Goal: Find specific fact: Find contact information

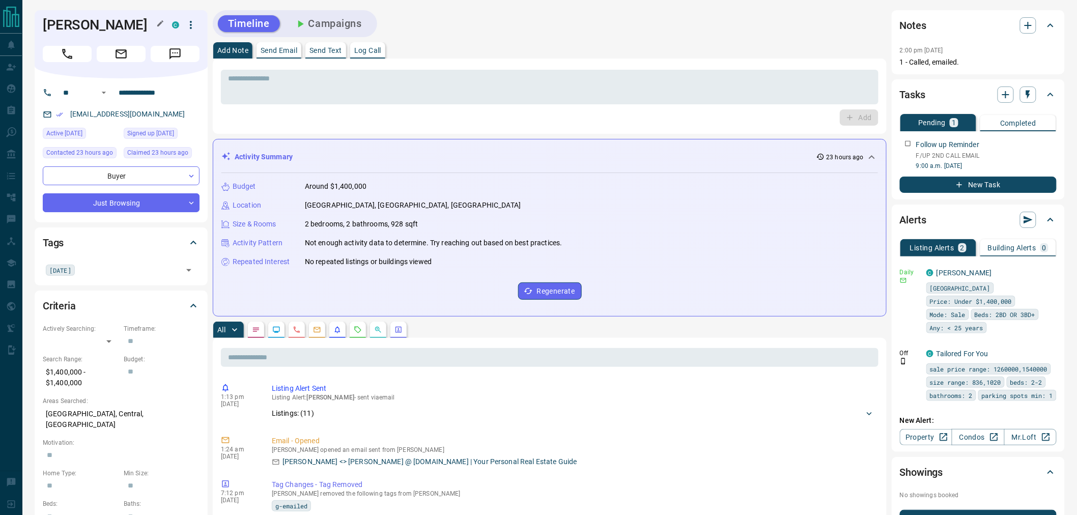
click at [113, 18] on h1 "[PERSON_NAME]" at bounding box center [100, 25] width 114 height 16
copy div "[PERSON_NAME]"
drag, startPoint x: 170, startPoint y: 113, endPoint x: 65, endPoint y: 119, distance: 105.1
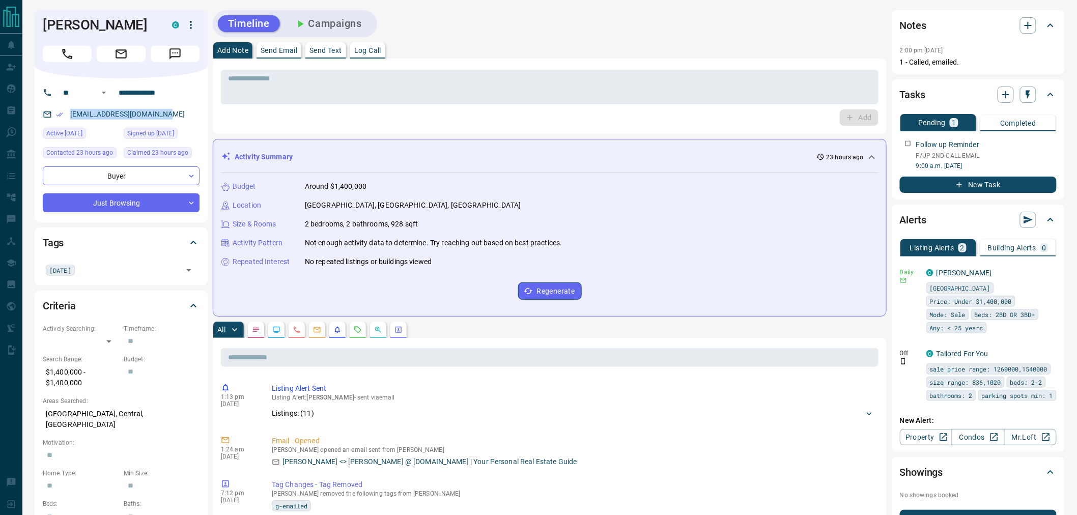
click at [65, 119] on div "[EMAIL_ADDRESS][DOMAIN_NAME]" at bounding box center [121, 114] width 157 height 17
copy link "[EMAIL_ADDRESS][DOMAIN_NAME]"
drag, startPoint x: 175, startPoint y: 91, endPoint x: 115, endPoint y: 94, distance: 59.6
click at [115, 94] on input "**********" at bounding box center [154, 93] width 79 height 16
drag, startPoint x: 87, startPoint y: 384, endPoint x: 41, endPoint y: 374, distance: 46.3
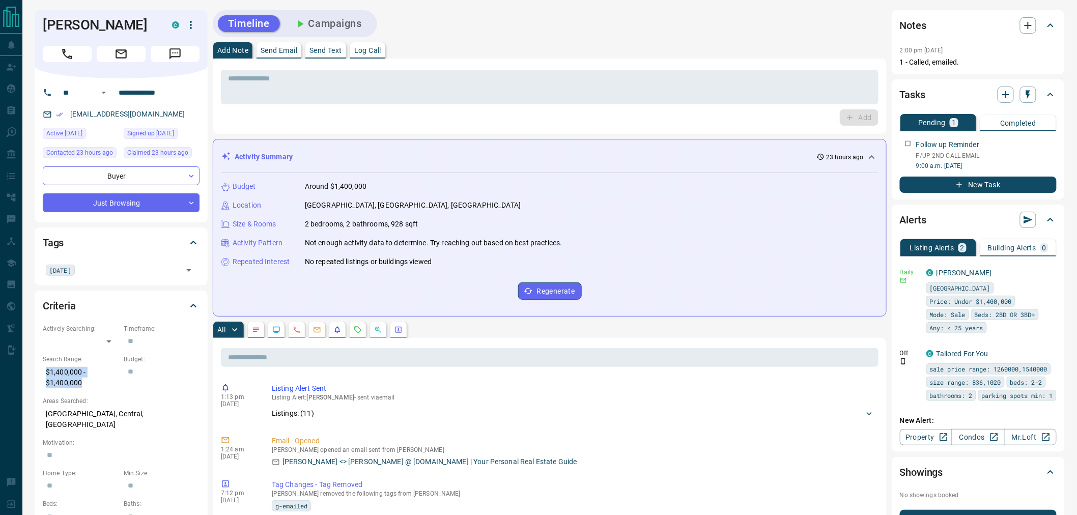
click at [41, 374] on div "Criteria Actively Searching: ​ ​ Timeframe: ​ Search Range: $1,400,000 - $1,400…" at bounding box center [121, 457] width 173 height 333
copy p "$1,400,000 - $1,400,000"
click at [127, 415] on p "[GEOGRAPHIC_DATA], Central, [GEOGRAPHIC_DATA]" at bounding box center [121, 419] width 157 height 27
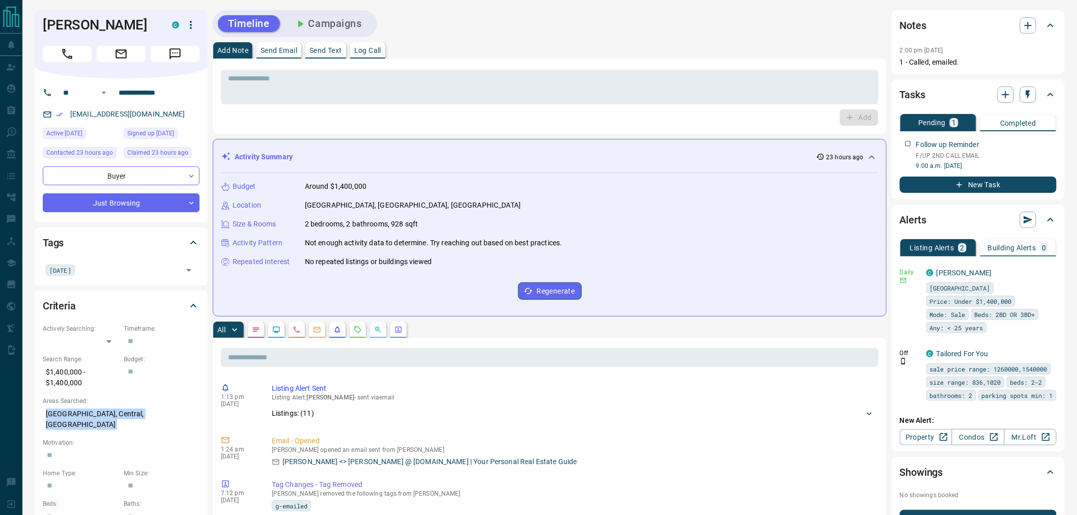
copy p "[GEOGRAPHIC_DATA], Central, [GEOGRAPHIC_DATA]"
